Goal: Answer question/provide support: Share knowledge or assist other users

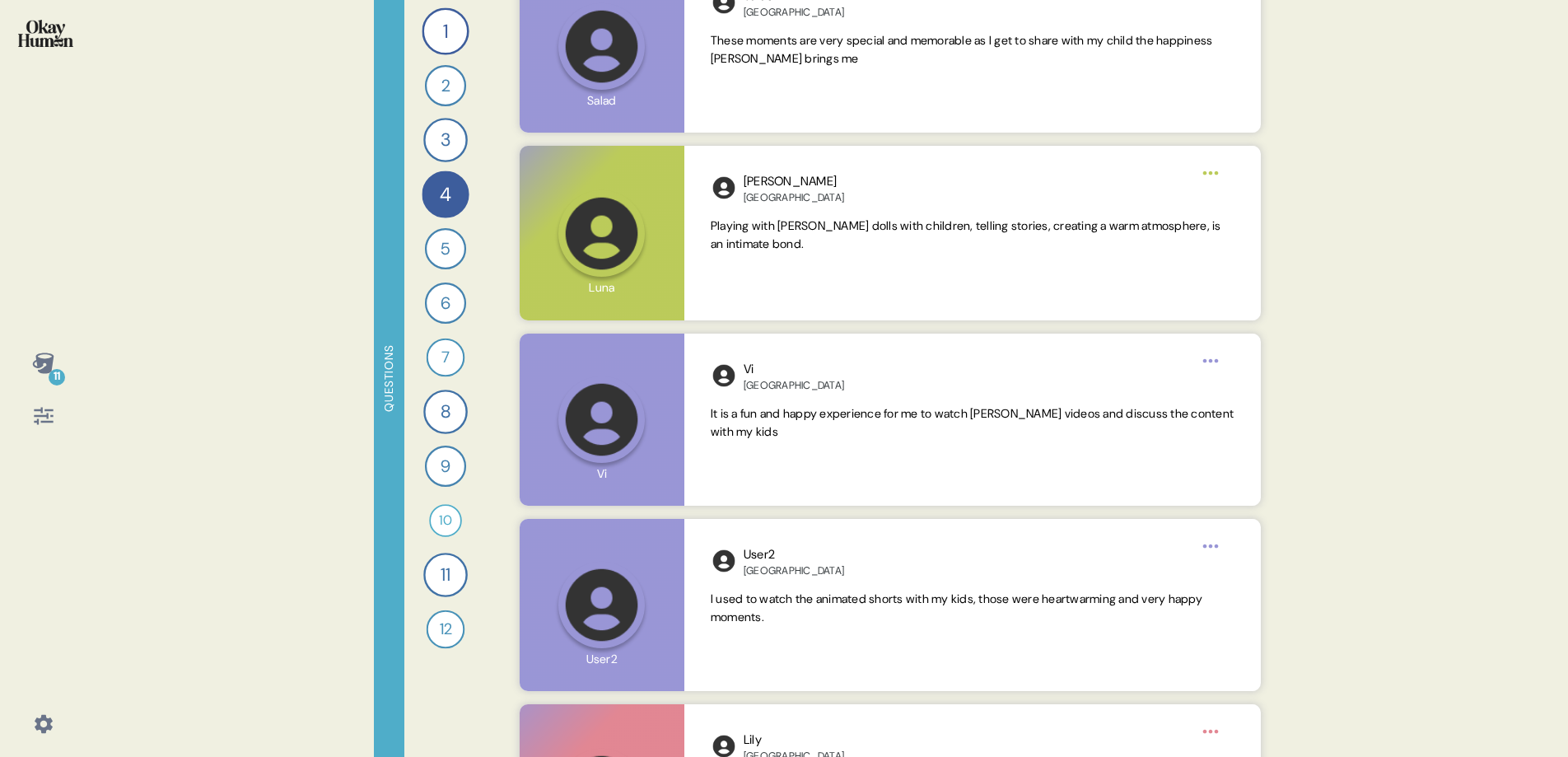
scroll to position [5190, 0]
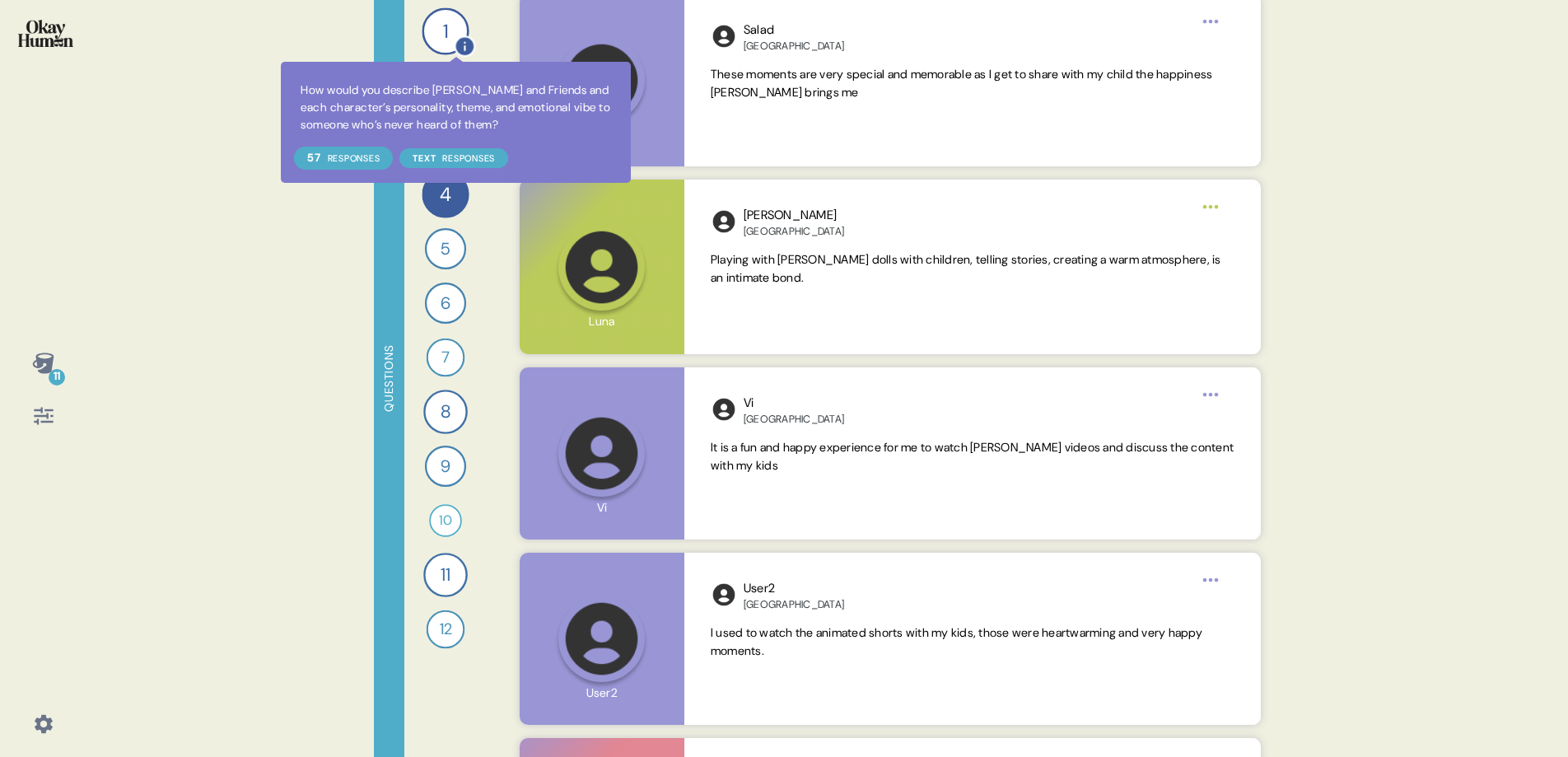
click at [457, 41] on icon at bounding box center [464, 45] width 21 height 21
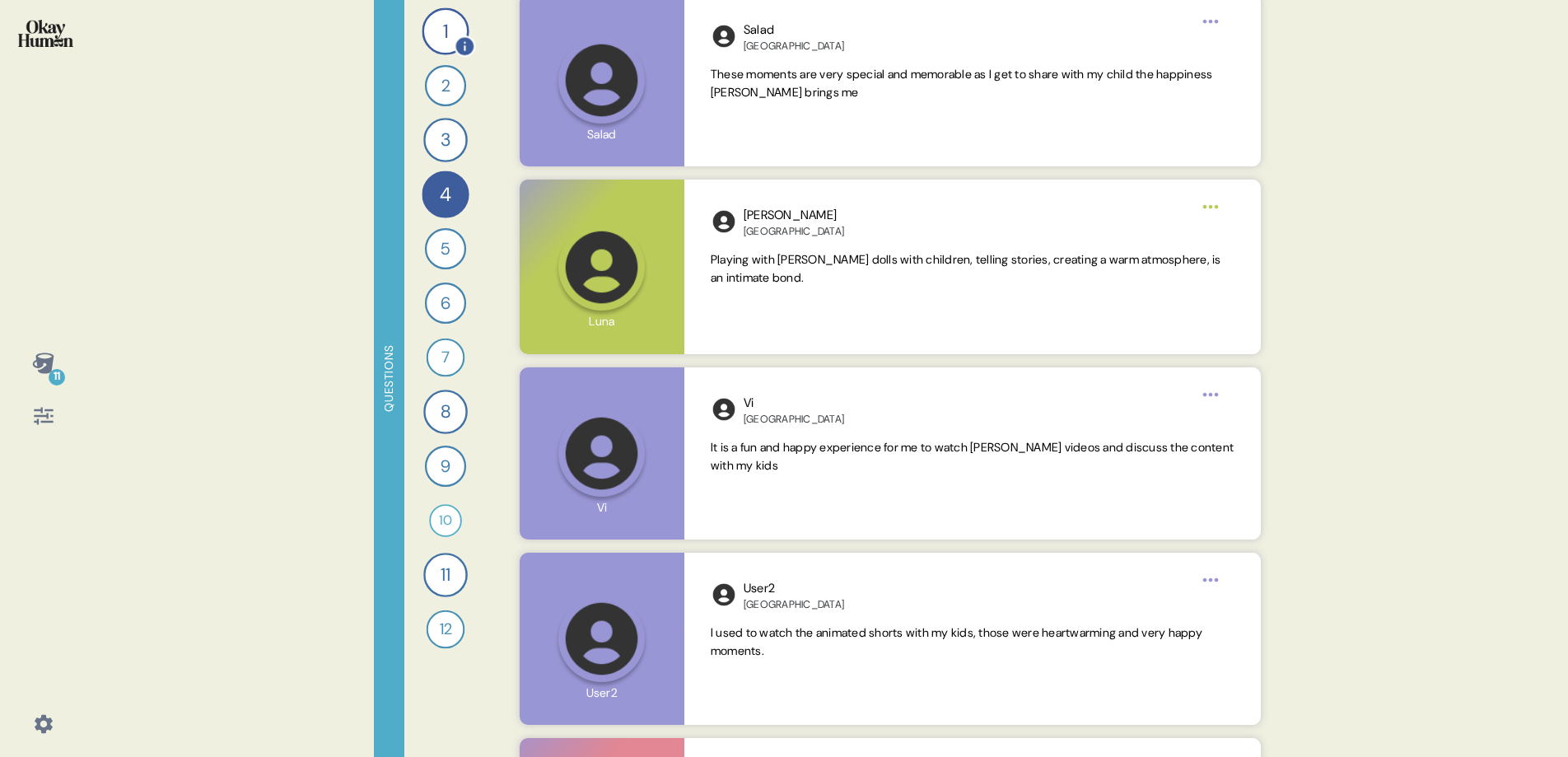
click at [442, 26] on div "1" at bounding box center [445, 30] width 47 height 47
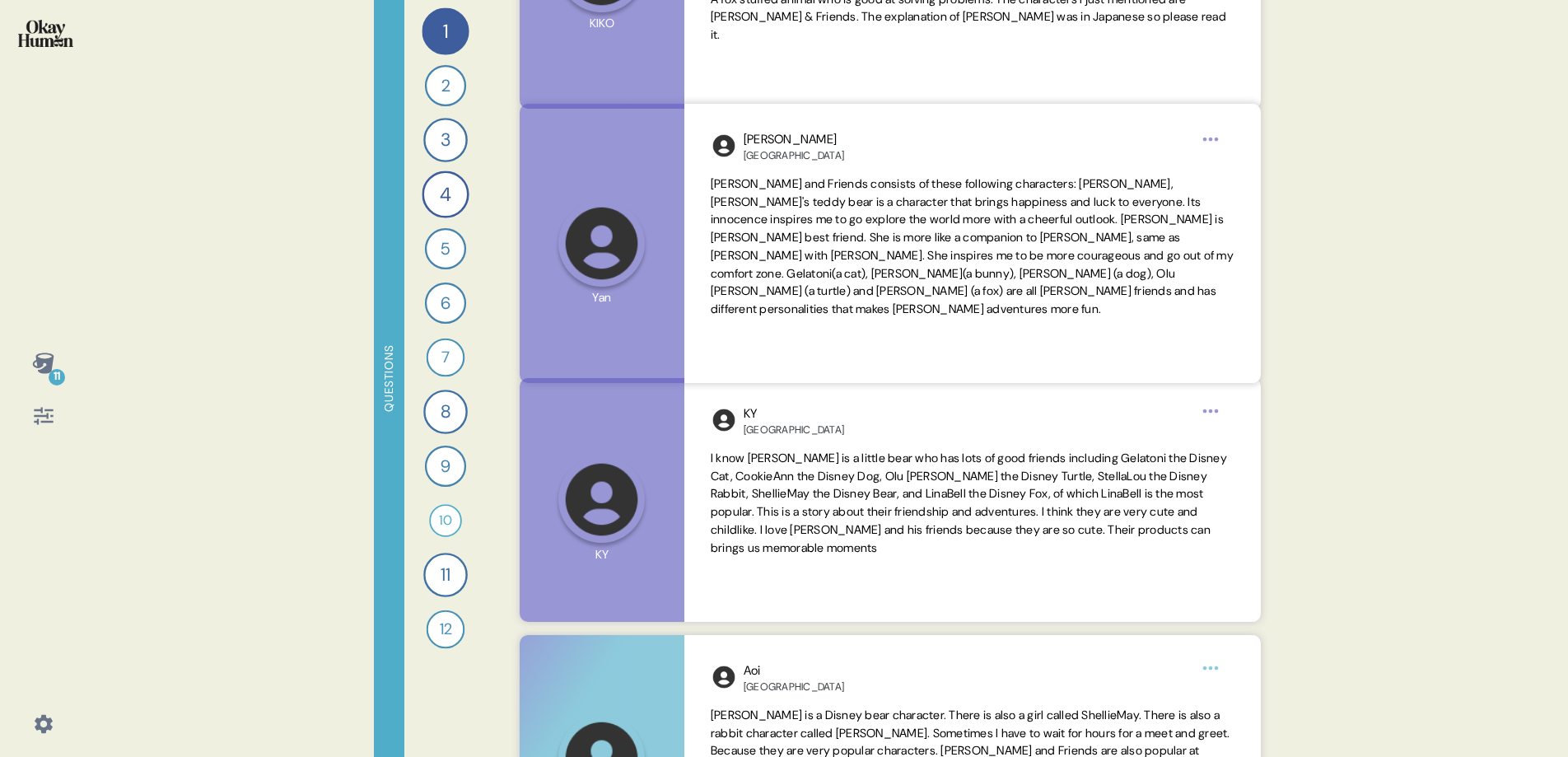
scroll to position [1271, 0]
click at [449, 87] on div "2" at bounding box center [446, 86] width 41 height 41
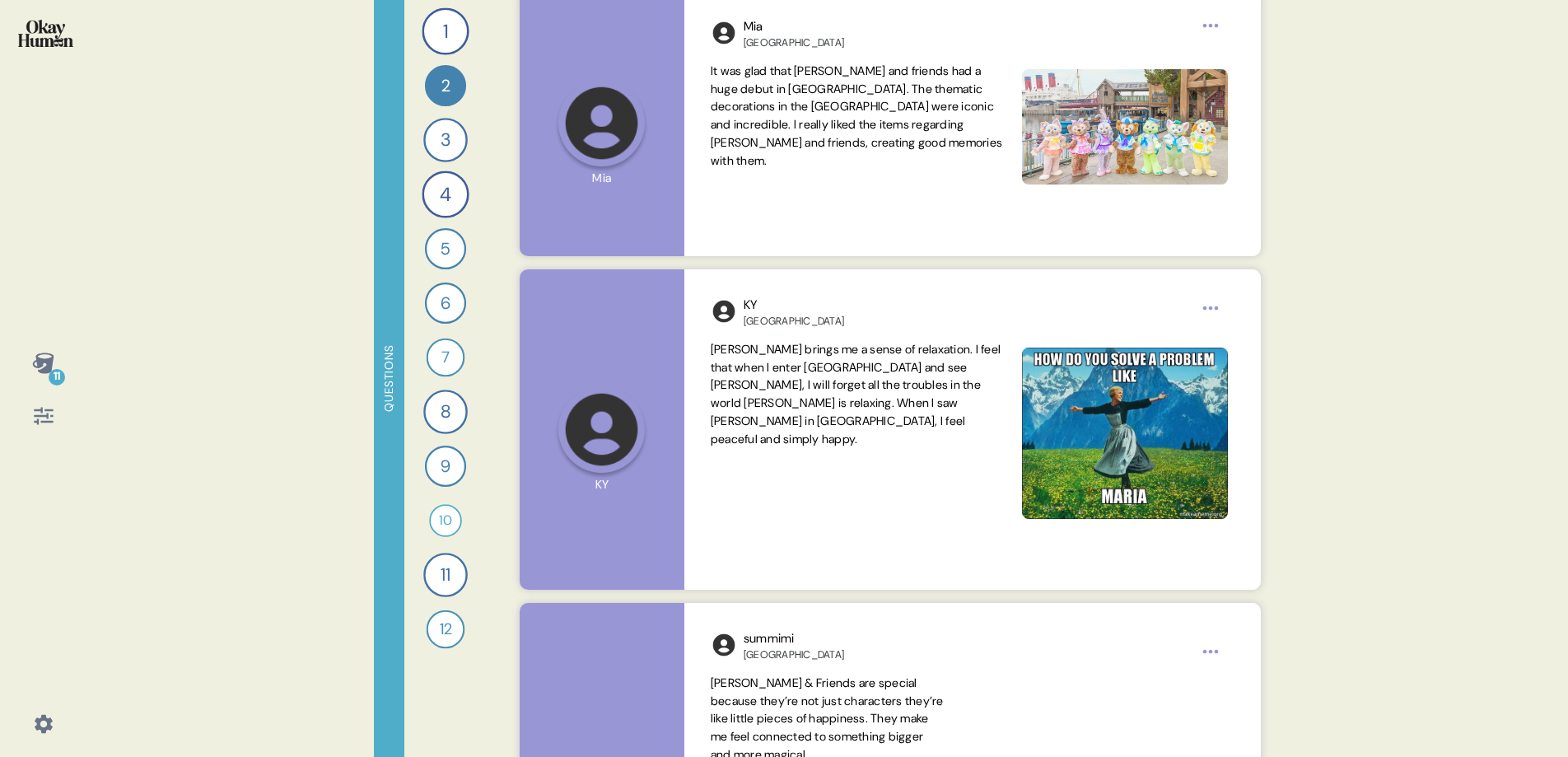
scroll to position [2146, 0]
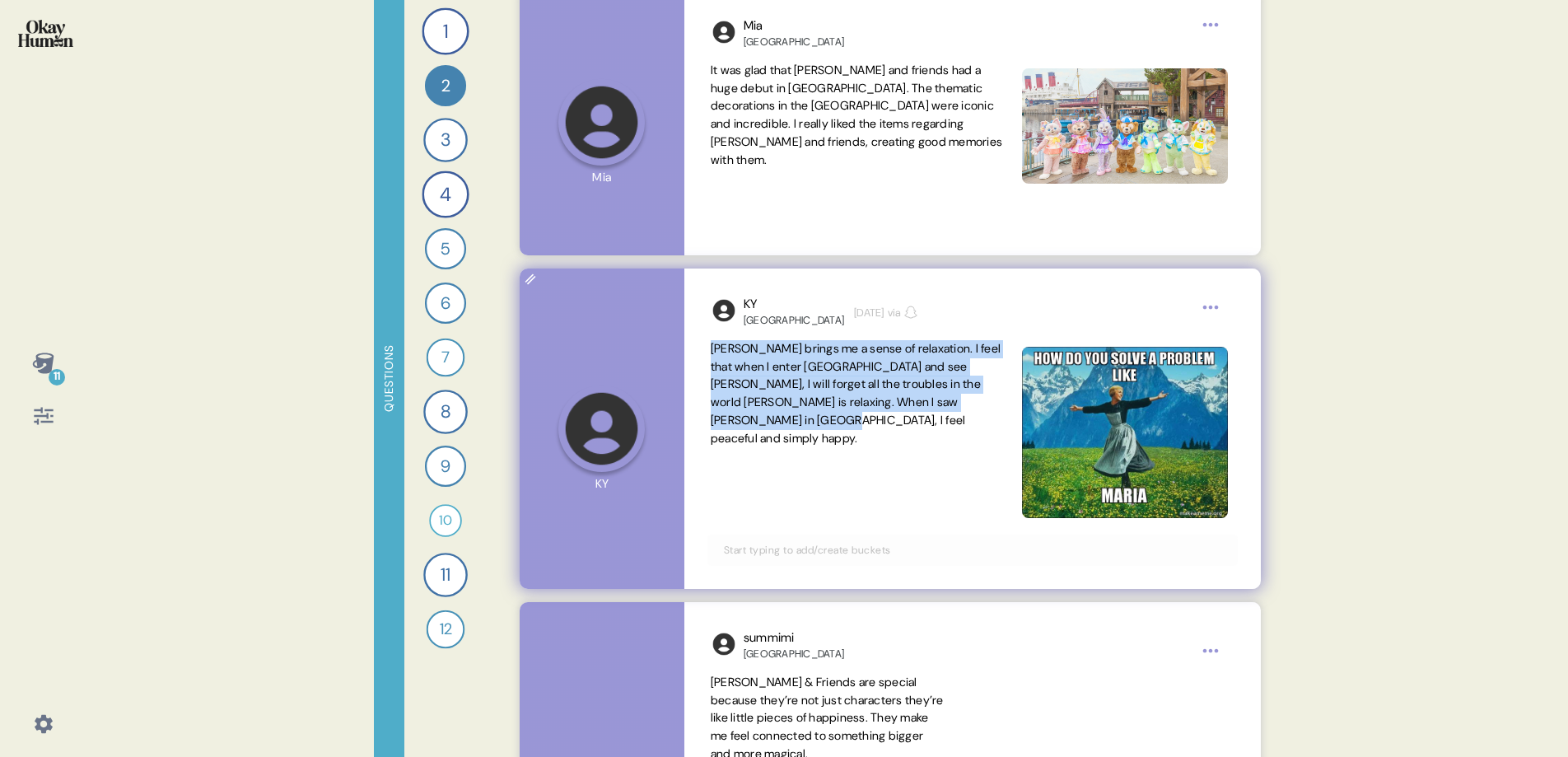
drag, startPoint x: 714, startPoint y: 346, endPoint x: 794, endPoint y: 422, distance: 110.3
click at [795, 422] on span "[PERSON_NAME] brings me a sense of relaxation. I feel that when I enter [GEOGRA…" at bounding box center [857, 393] width 293 height 108
copy span "[PERSON_NAME] brings me a sense of relaxation. I feel that when I enter [GEOGRA…"
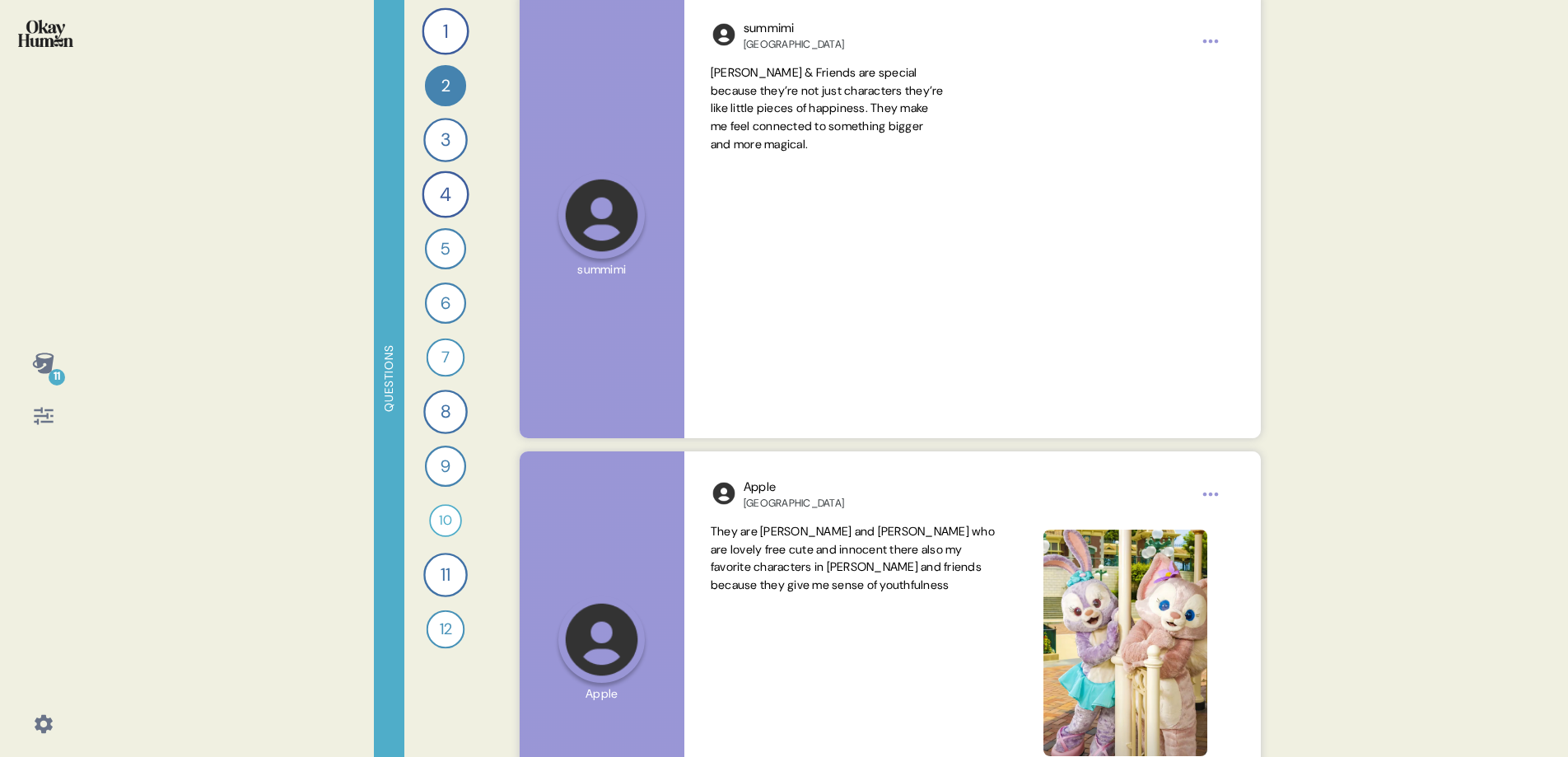
scroll to position [2758, 0]
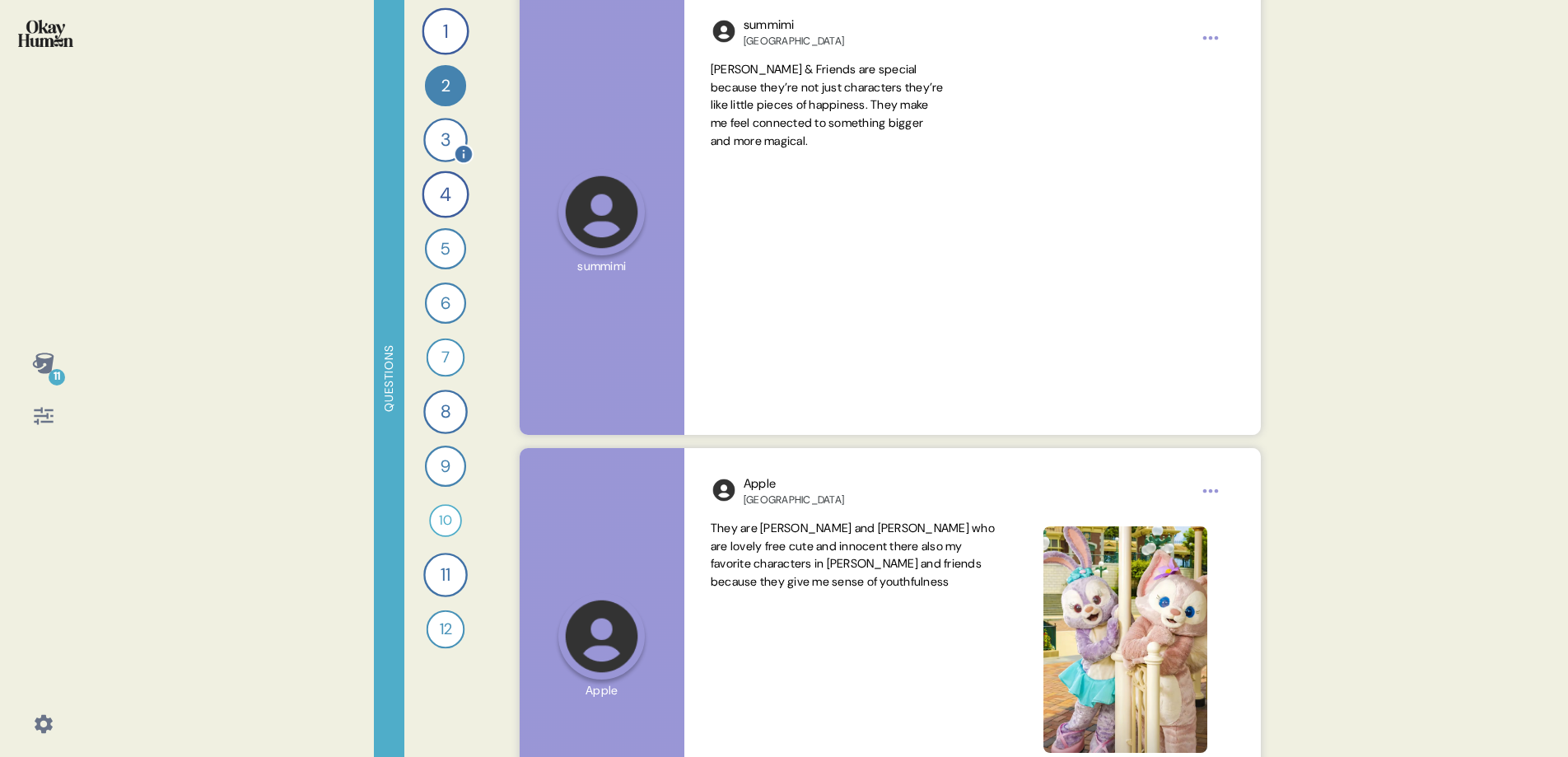
click at [438, 136] on div "3" at bounding box center [446, 140] width 44 height 44
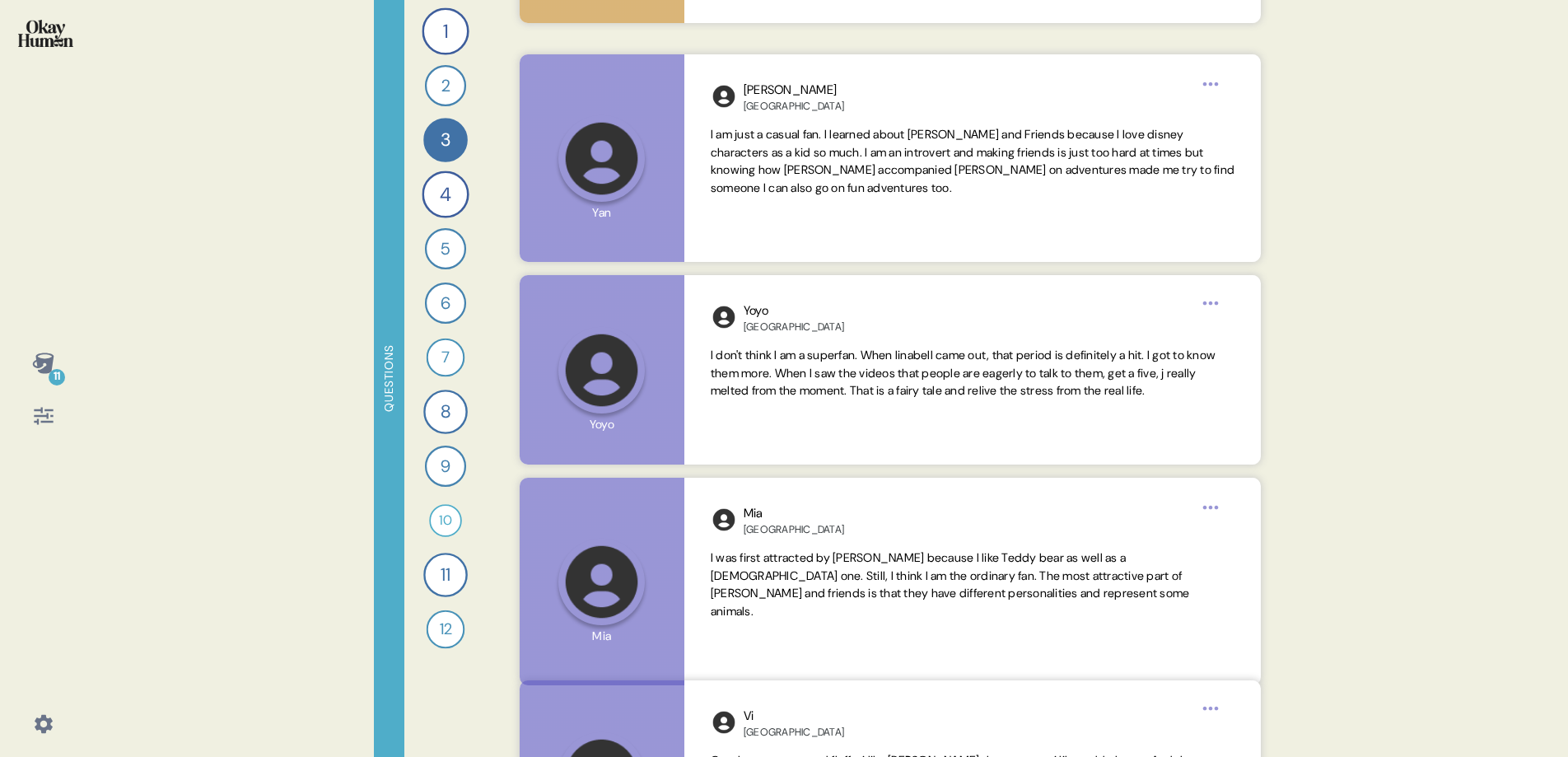
scroll to position [909, 0]
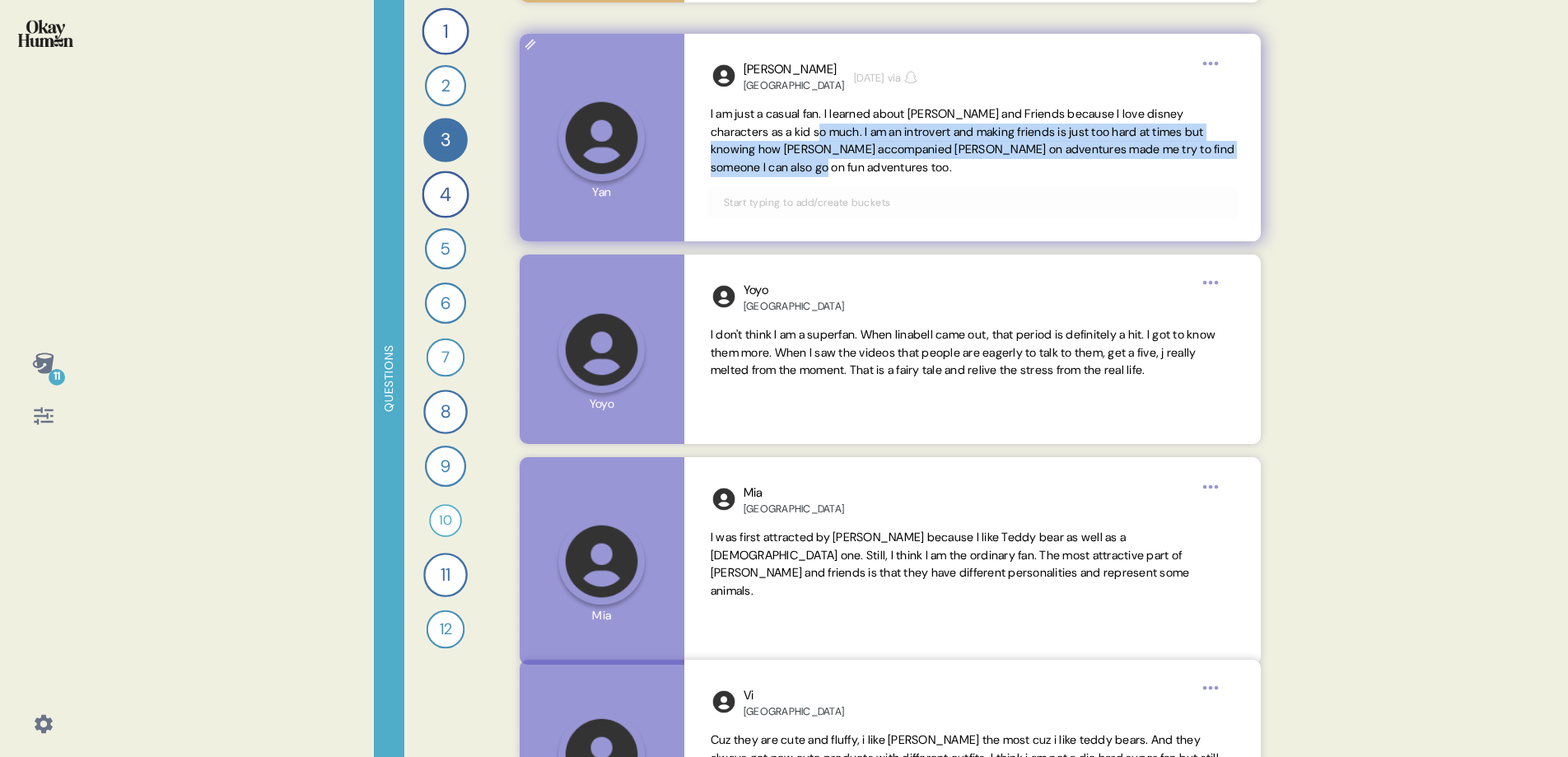
drag, startPoint x: 796, startPoint y: 131, endPoint x: 840, endPoint y: 161, distance: 53.3
click at [840, 161] on span "I am just a casual fan. I learned about [PERSON_NAME] and Friends because I lov…" at bounding box center [972, 141] width 524 height 72
copy span "I am an introvert and making friends is just too hard at times but knowing how …"
